Goal: Check status

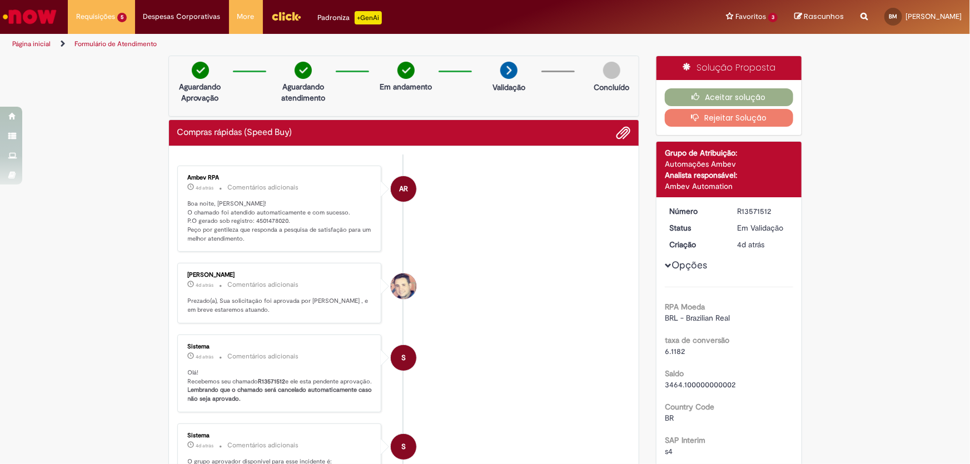
scroll to position [101, 0]
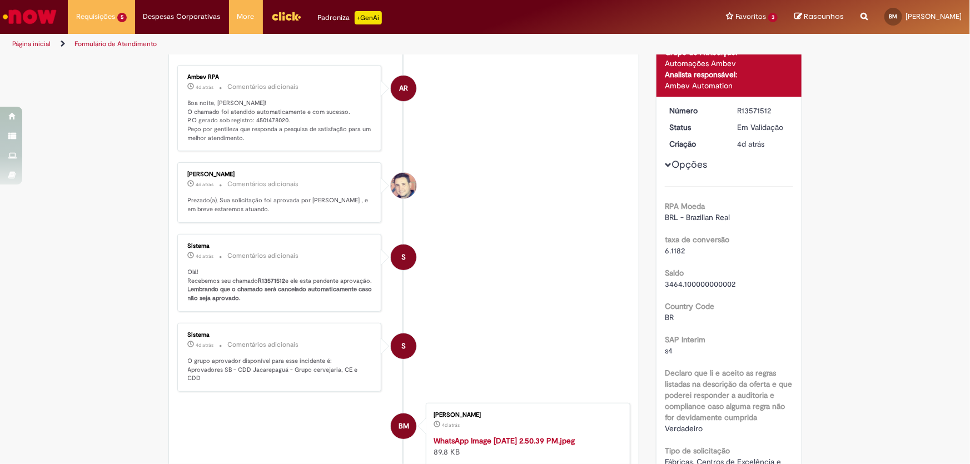
click at [266, 122] on p "Boa noite, [PERSON_NAME]! O chamado foi atendido automaticamente e com sucesso.…" at bounding box center [280, 121] width 185 height 44
click at [341, 270] on div "Sistema 4d atrás 4 dias atrás Comentários adicionais Olá! Recebemos seu chamado…" at bounding box center [280, 272] width 198 height 71
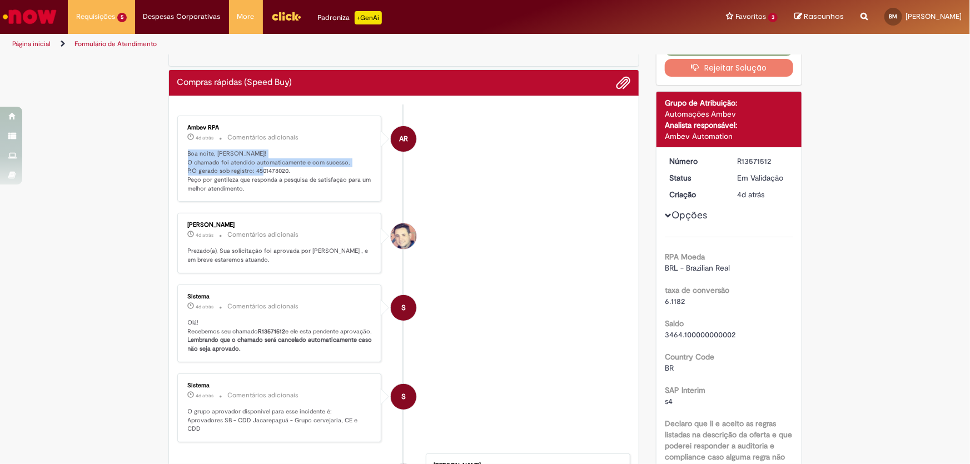
drag, startPoint x: 183, startPoint y: 148, endPoint x: 281, endPoint y: 167, distance: 99.5
click at [281, 167] on p "Boa noite, [PERSON_NAME]! O chamado foi atendido automaticamente e com sucesso.…" at bounding box center [280, 172] width 185 height 44
copy p "Boa noite, [PERSON_NAME]! O chamado foi atendido automaticamente e com sucesso.…"
